Goal: Task Accomplishment & Management: Use online tool/utility

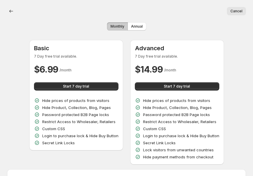
click at [122, 27] on span "Monthly" at bounding box center [118, 26] width 14 height 5
click at [141, 27] on span "Annual" at bounding box center [137, 26] width 12 height 5
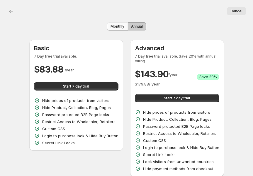
click at [126, 27] on button "Monthly" at bounding box center [117, 26] width 21 height 8
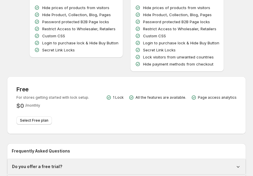
scroll to position [100, 0]
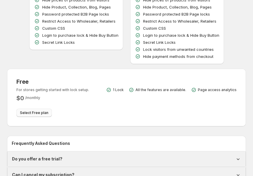
click at [33, 113] on span "Select Free plan" at bounding box center [34, 112] width 28 height 5
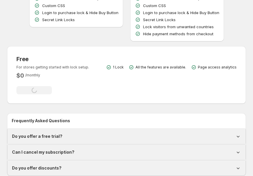
scroll to position [127, 0]
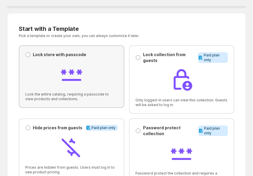
click at [79, 58] on div "Lock store with passcode Lock store with passcode Lock the entire catalog, requ…" at bounding box center [71, 77] width 93 height 50
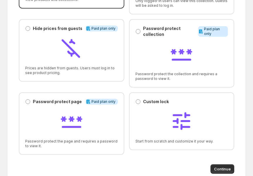
scroll to position [104, 0]
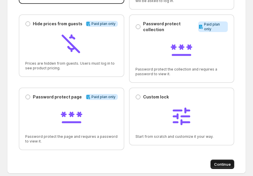
click at [220, 162] on span "Continue" at bounding box center [222, 164] width 17 height 6
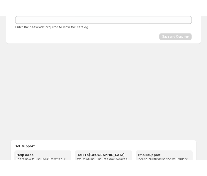
scroll to position [0, 0]
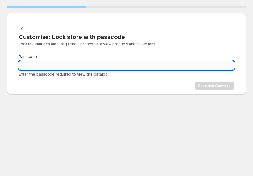
click at [158, 65] on input "Passcode" at bounding box center [127, 64] width 216 height 9
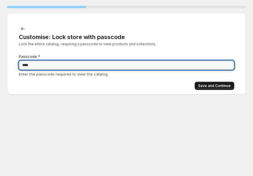
type input "****"
click at [222, 85] on span "Save and Continue" at bounding box center [214, 85] width 33 height 5
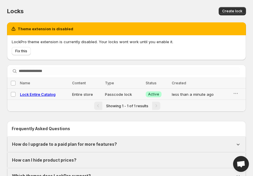
click at [80, 94] on td "Entire store" at bounding box center [86, 94] width 33 height 11
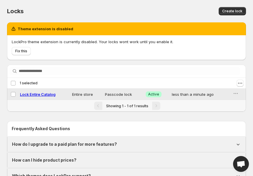
click at [80, 92] on td "Entire store" at bounding box center [86, 94] width 33 height 11
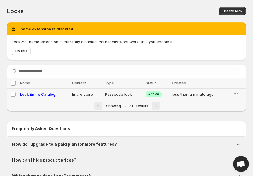
click at [47, 92] on span "Lock Entire Catalog" at bounding box center [38, 94] width 36 height 5
select select "******"
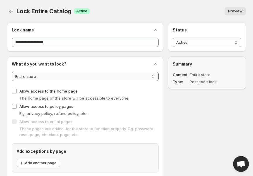
click at [72, 76] on select "**********" at bounding box center [85, 76] width 147 height 9
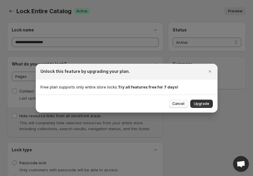
click at [177, 105] on span "Cancel" at bounding box center [179, 103] width 12 height 5
select select "*******"
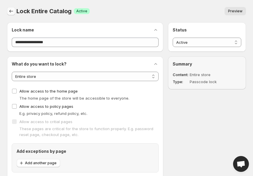
click at [12, 10] on icon "Back" at bounding box center [11, 11] width 6 height 6
